Goal: Information Seeking & Learning: Compare options

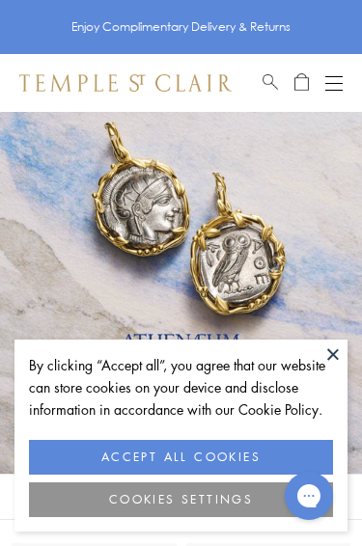
click at [332, 356] on button at bounding box center [332, 353] width 29 height 29
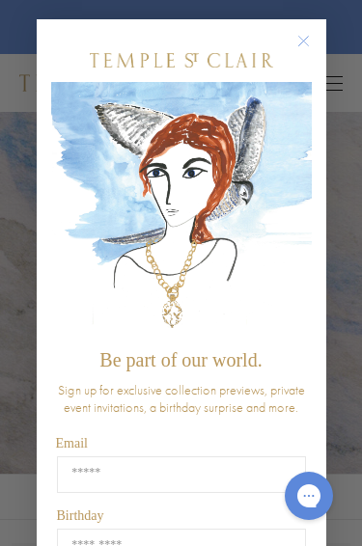
scroll to position [2, 0]
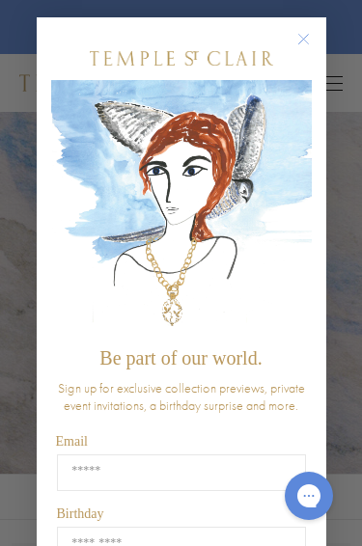
click at [309, 43] on circle "Close dialog" at bounding box center [302, 39] width 23 height 23
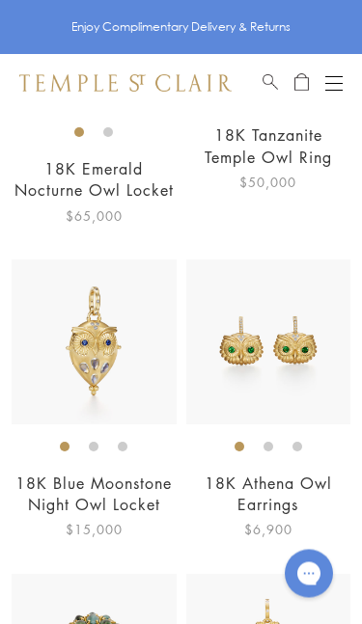
scroll to position [597, 0]
click at [131, 483] on link "18K Blue Moonstone Night Owl Locket" at bounding box center [93, 493] width 156 height 42
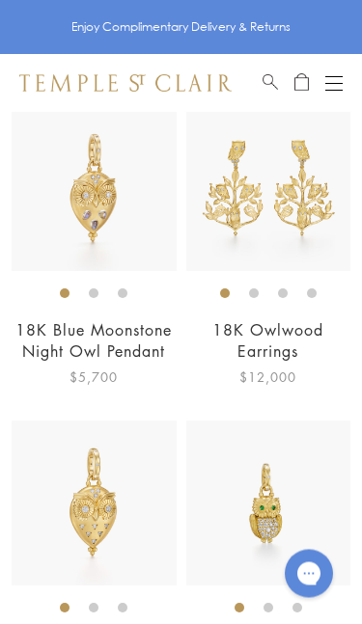
scroll to position [1379, 0]
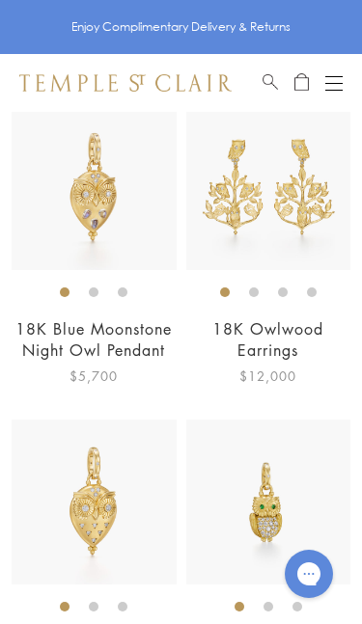
click at [136, 333] on link "18K Blue Moonstone Night Owl Pendant" at bounding box center [93, 339] width 156 height 42
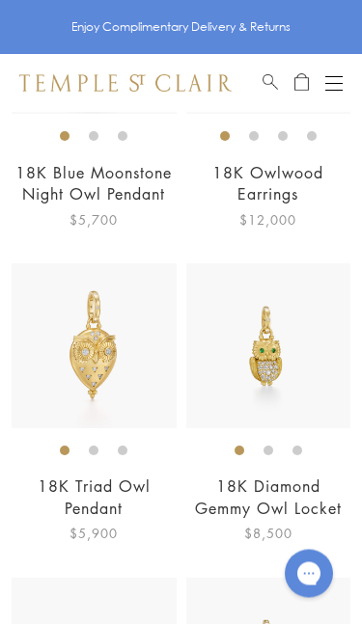
scroll to position [1535, 0]
click at [282, 487] on link "18K Diamond Gemmy Owl Locket" at bounding box center [268, 496] width 147 height 42
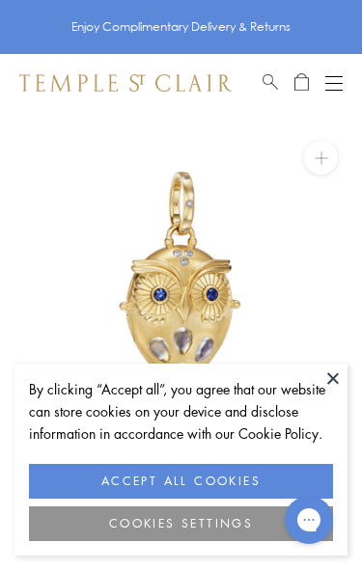
click at [222, 479] on button "ACCEPT ALL COOKIES" at bounding box center [181, 481] width 304 height 35
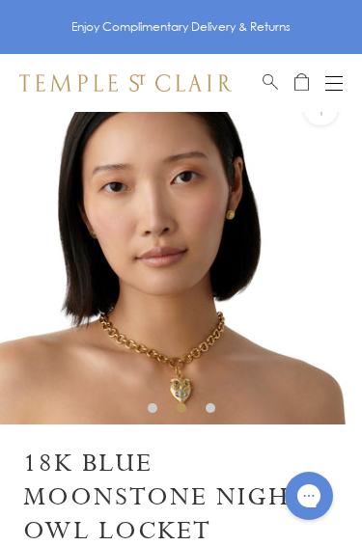
scroll to position [41, 0]
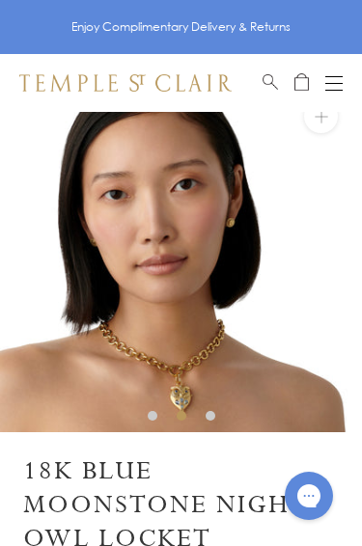
click at [323, 120] on button at bounding box center [321, 116] width 34 height 34
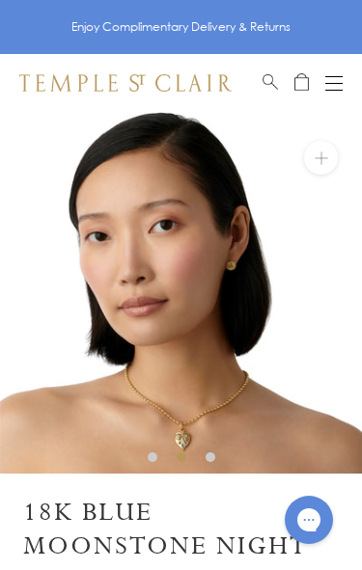
click at [326, 155] on button at bounding box center [321, 158] width 34 height 34
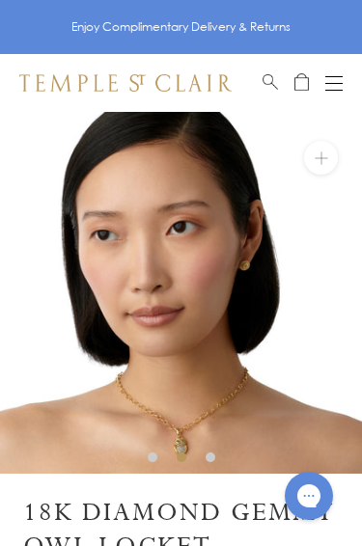
click at [318, 155] on button at bounding box center [321, 158] width 34 height 34
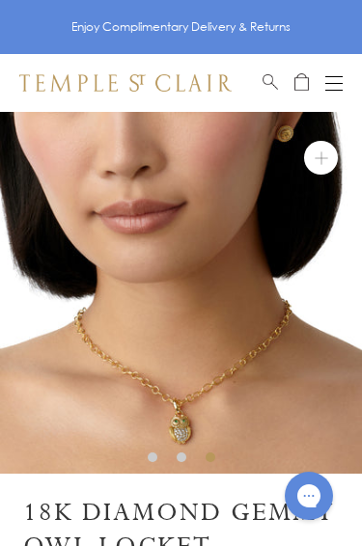
click at [339, 80] on button "Open navigation" at bounding box center [333, 82] width 17 height 23
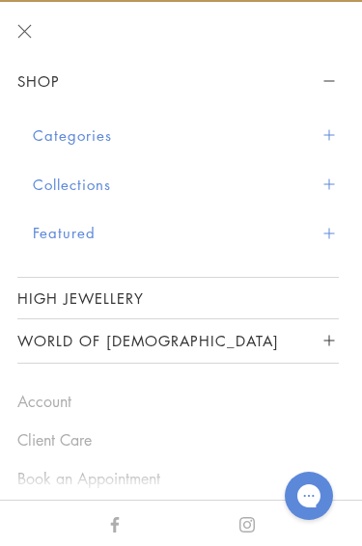
click at [109, 134] on button "Categories" at bounding box center [186, 135] width 306 height 49
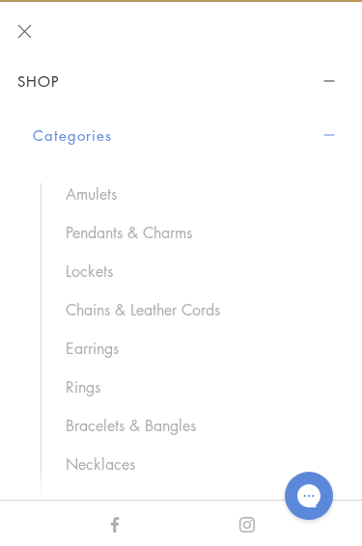
click at [202, 309] on link "Chains & Leather Cords" at bounding box center [193, 309] width 254 height 21
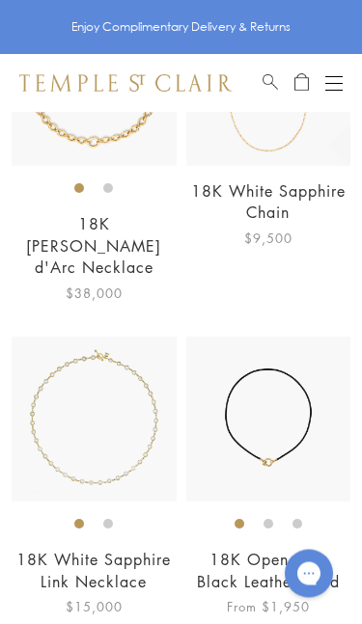
scroll to position [2180, 0]
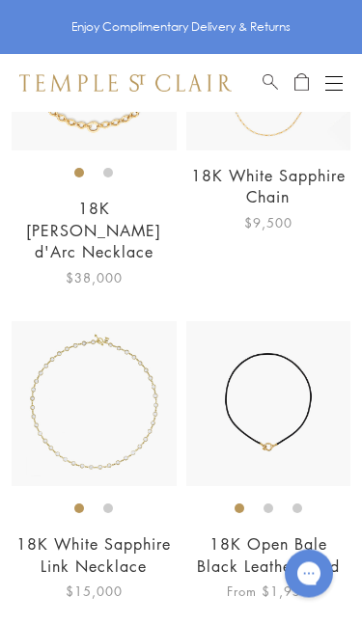
click at [122, 534] on link "18K White Sapphire Link Necklace" at bounding box center [93, 555] width 154 height 42
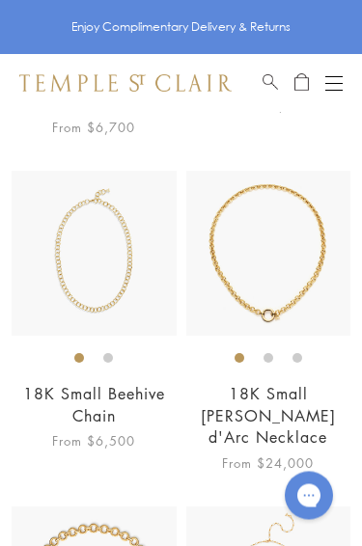
scroll to position [1650, 0]
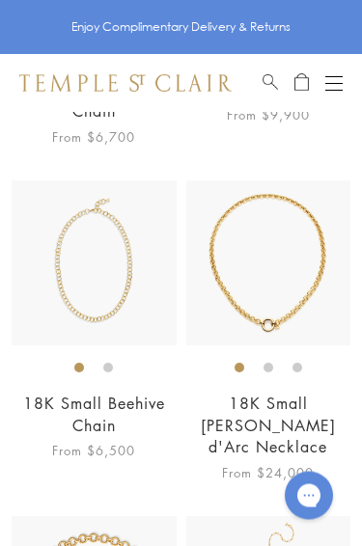
click at [151, 403] on link "18K Small Beehive Chain" at bounding box center [94, 414] width 142 height 42
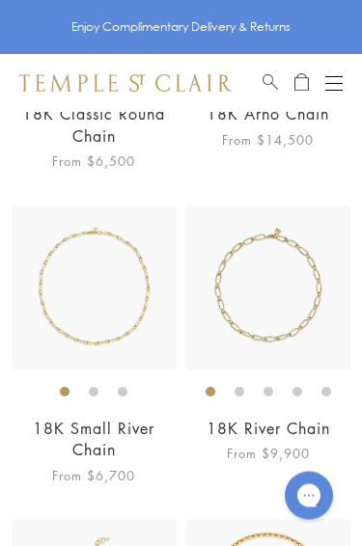
scroll to position [1312, 0]
click at [278, 431] on link "18K River Chain" at bounding box center [267, 427] width 123 height 21
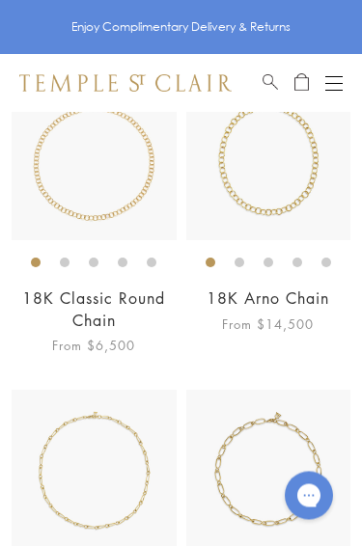
scroll to position [1017, 0]
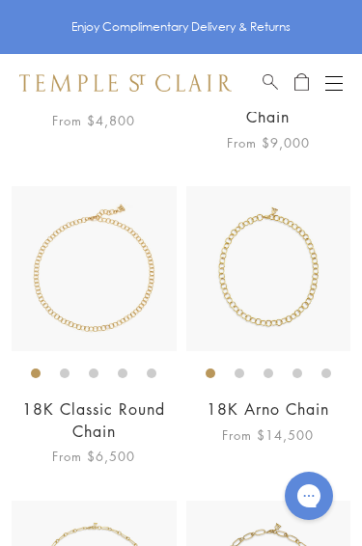
click at [296, 413] on link "18K Arno Chain" at bounding box center [267, 408] width 122 height 21
click at [117, 414] on link "18K Classic Round Chain" at bounding box center [93, 419] width 143 height 42
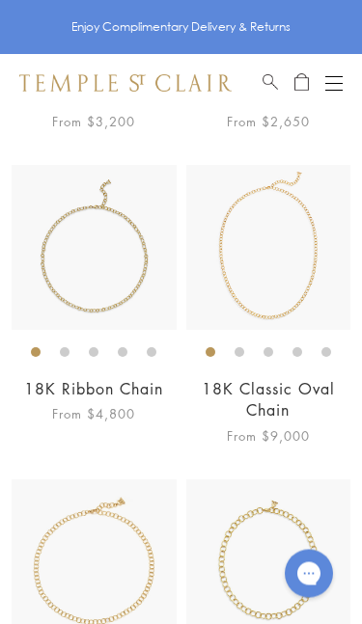
scroll to position [724, 0]
click at [126, 389] on link "18K Ribbon Chain" at bounding box center [93, 388] width 139 height 21
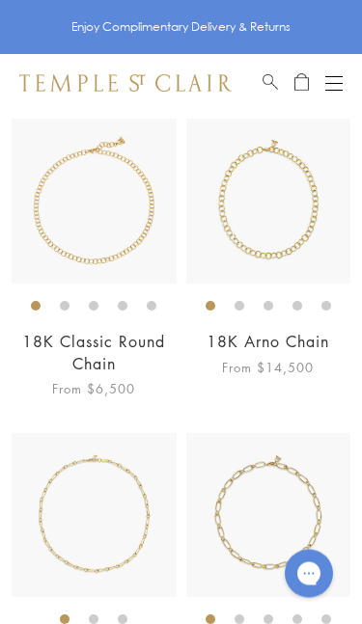
scroll to position [1085, 0]
click at [143, 334] on link "18K Classic Round Chain" at bounding box center [93, 352] width 143 height 42
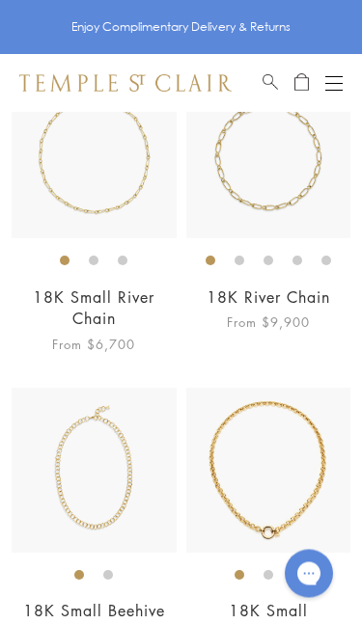
scroll to position [1443, 0]
click at [126, 302] on link "18K Small River Chain" at bounding box center [93, 307] width 121 height 42
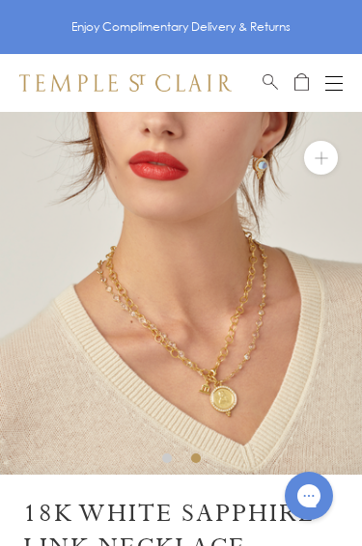
click at [328, 154] on button at bounding box center [321, 158] width 34 height 34
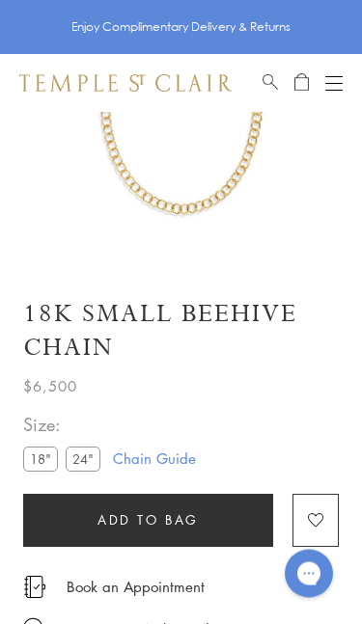
scroll to position [216, 0]
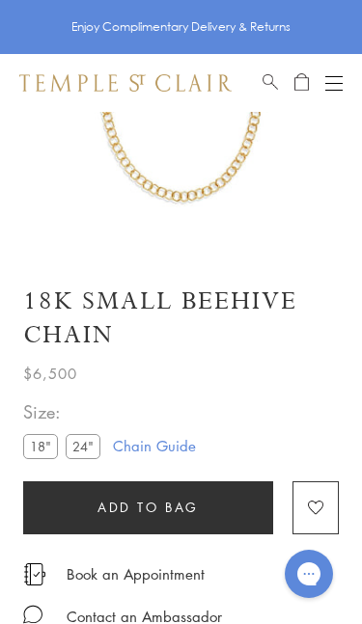
click at [90, 446] on label "24"" at bounding box center [83, 446] width 35 height 24
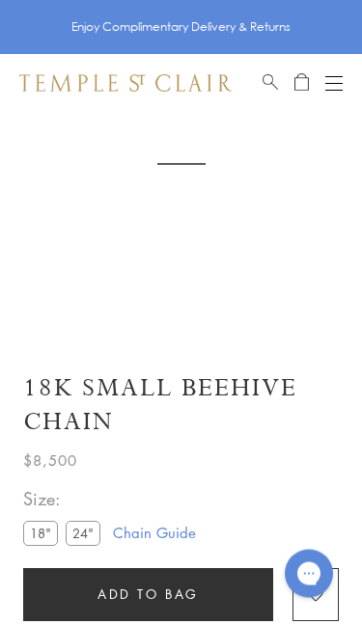
scroll to position [112, 0]
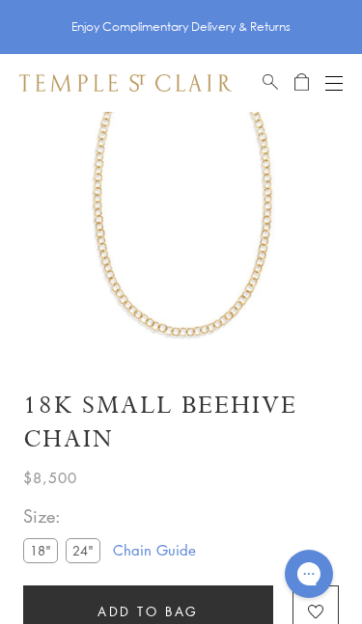
click at [43, 545] on label "18"" at bounding box center [40, 550] width 35 height 24
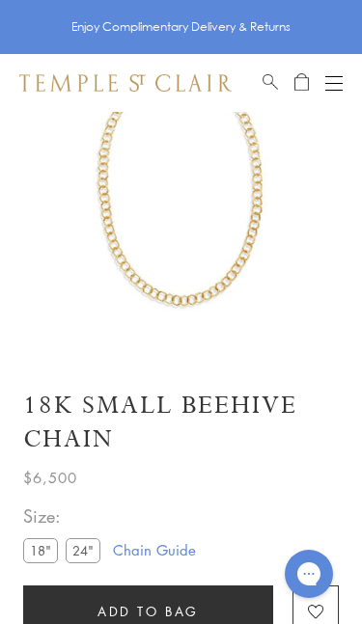
click at [90, 545] on label "24"" at bounding box center [83, 550] width 35 height 24
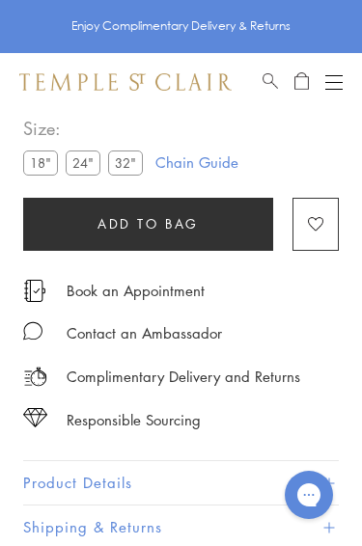
scroll to position [112, 0]
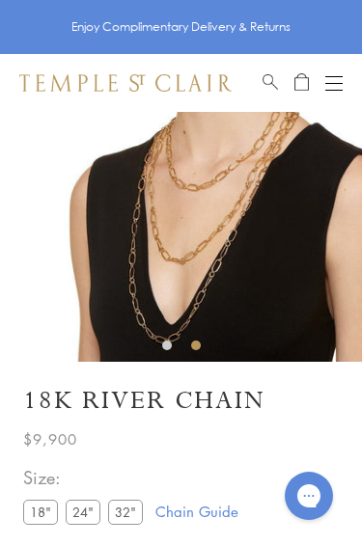
click at [256, 524] on div "**********" at bounding box center [180, 499] width 315 height 70
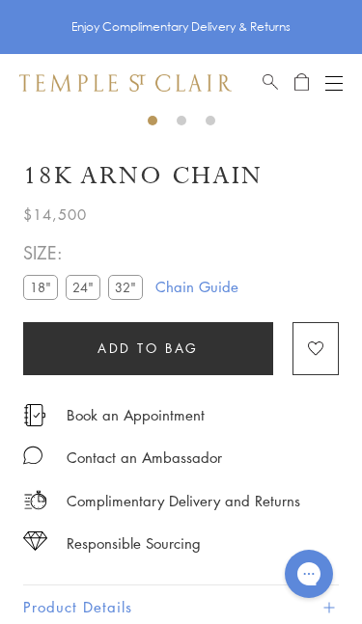
scroll to position [339, 0]
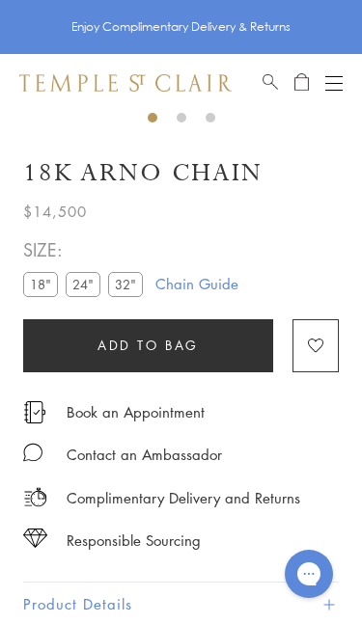
click at [128, 289] on label "32"" at bounding box center [125, 284] width 35 height 24
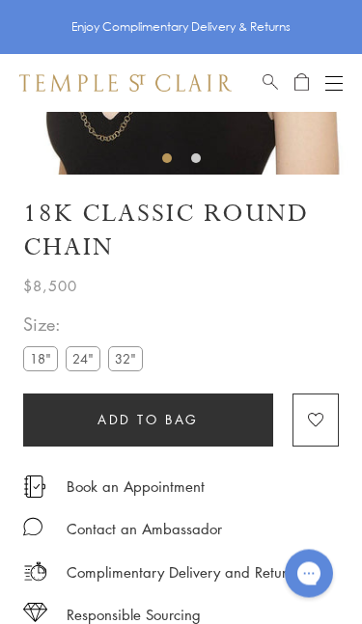
scroll to position [302, 0]
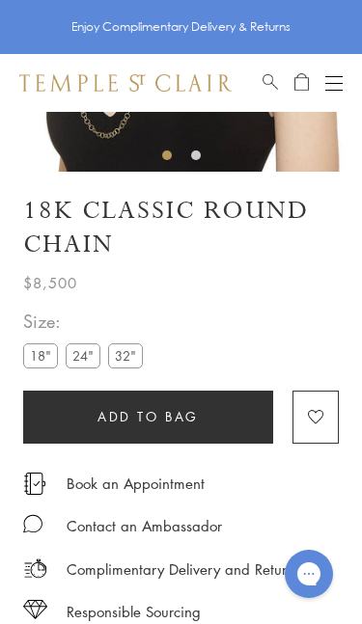
click at [89, 355] on label "24"" at bounding box center [83, 355] width 35 height 24
click at [38, 357] on label "18"" at bounding box center [40, 355] width 35 height 24
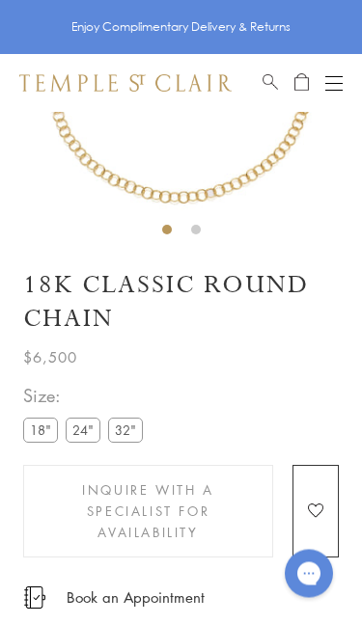
scroll to position [112, 0]
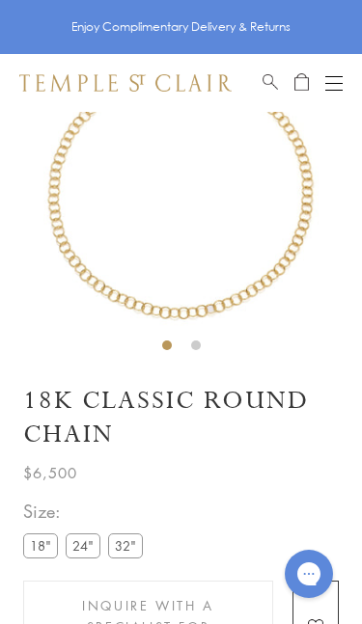
click at [88, 545] on label "24"" at bounding box center [83, 545] width 35 height 24
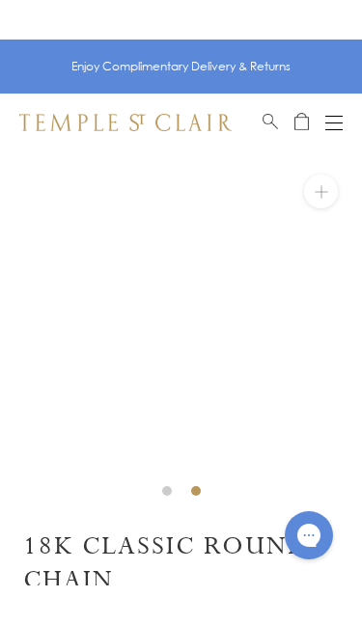
scroll to position [8, 0]
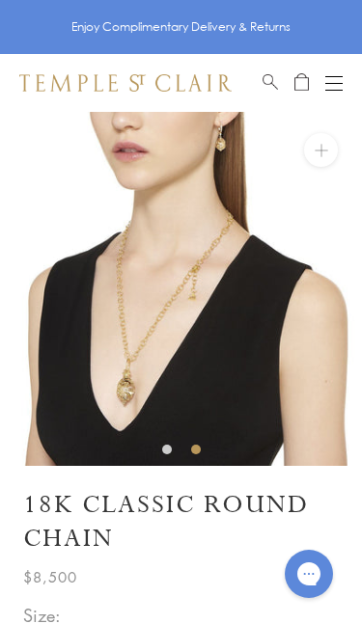
click at [328, 148] on button at bounding box center [321, 150] width 34 height 34
click at [321, 152] on button at bounding box center [321, 150] width 34 height 34
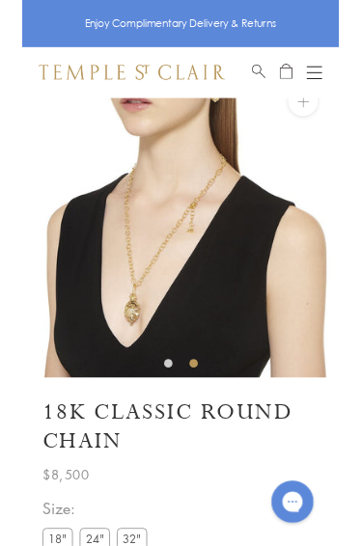
scroll to position [40, 0]
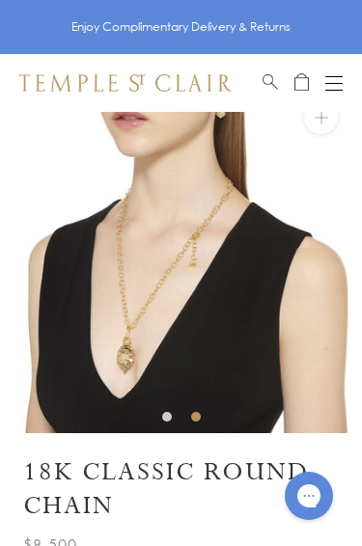
click at [322, 121] on button at bounding box center [321, 117] width 34 height 34
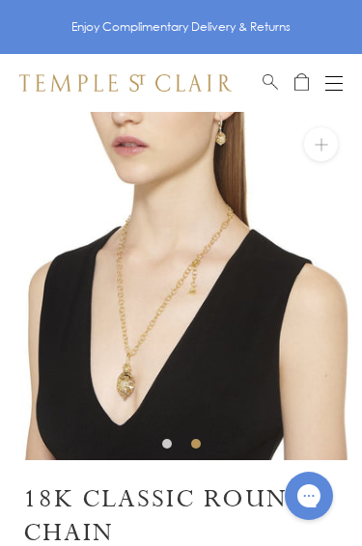
scroll to position [13, 0]
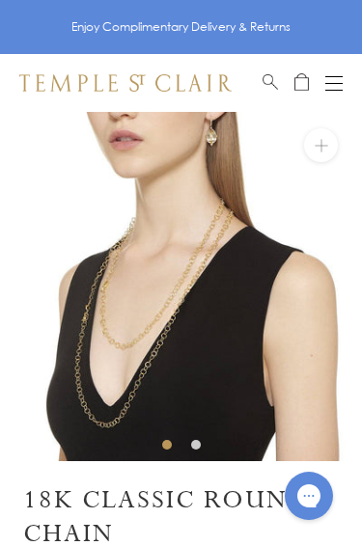
click at [326, 147] on button at bounding box center [321, 145] width 34 height 34
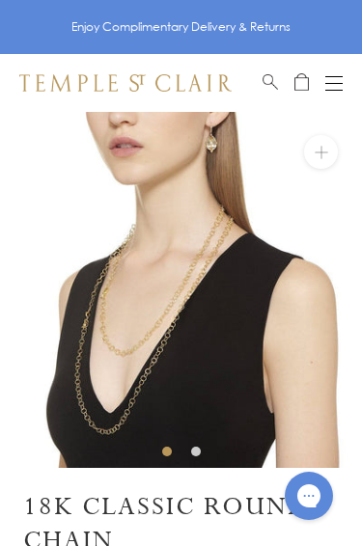
scroll to position [0, 0]
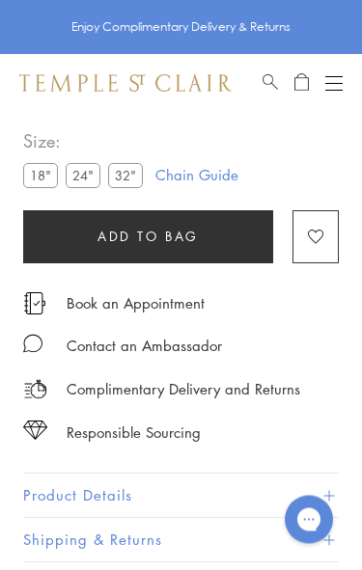
scroll to position [112, 0]
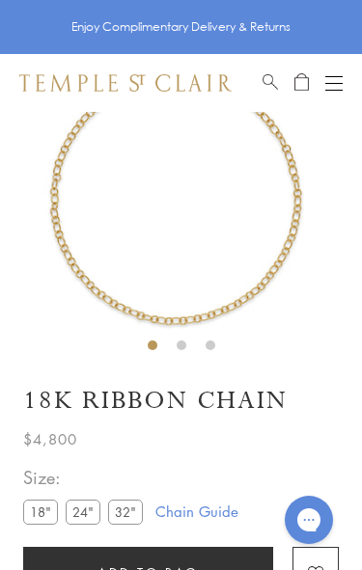
click at [138, 510] on label "32"" at bounding box center [125, 511] width 35 height 24
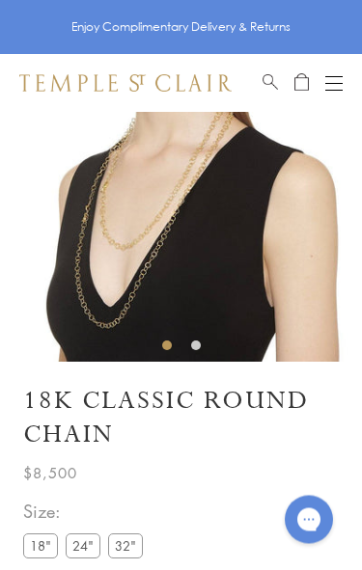
scroll to position [112, 0]
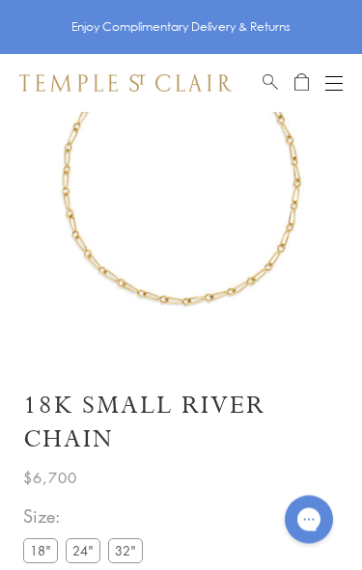
scroll to position [112, 0]
click at [88, 553] on label "24"" at bounding box center [83, 550] width 35 height 24
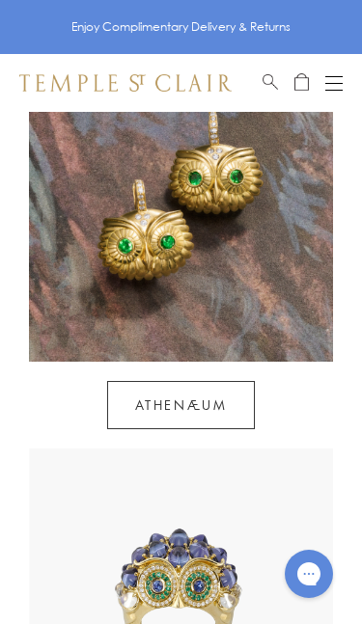
scroll to position [1651, 0]
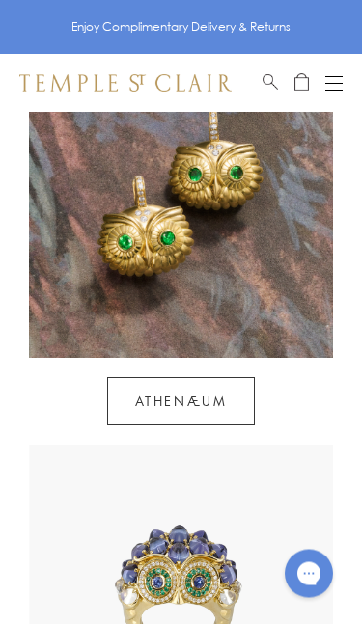
click at [217, 378] on link "Athenæum" at bounding box center [181, 402] width 148 height 48
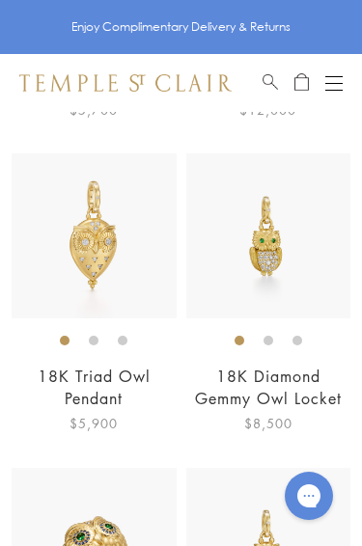
scroll to position [1644, 0]
click at [282, 376] on link "18K Diamond Gemmy Owl Locket" at bounding box center [268, 387] width 147 height 42
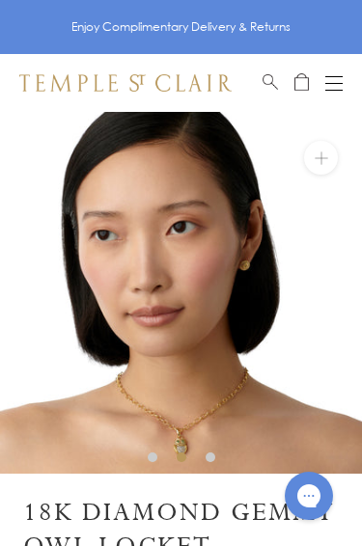
click at [324, 157] on button at bounding box center [321, 158] width 34 height 34
